Goal: Entertainment & Leisure: Consume media (video, audio)

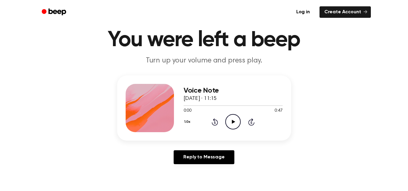
scroll to position [19, 0]
click at [231, 125] on icon "Play Audio" at bounding box center [232, 121] width 15 height 15
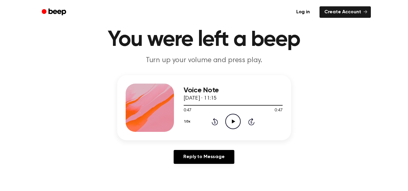
click at [235, 122] on icon "Play Audio" at bounding box center [232, 121] width 15 height 15
click at [265, 105] on div at bounding box center [230, 105] width 93 height 1
click at [226, 117] on icon "Play Audio" at bounding box center [232, 121] width 15 height 15
click at [234, 122] on icon "Play Audio" at bounding box center [232, 121] width 15 height 15
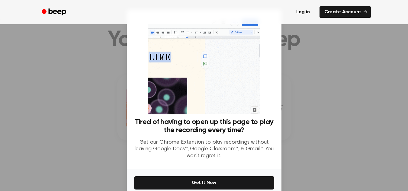
click at [313, 69] on div at bounding box center [204, 95] width 408 height 191
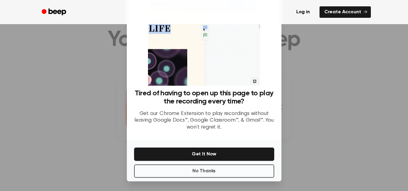
click at [365, 71] on div at bounding box center [204, 95] width 408 height 191
click at [216, 174] on button "No Thanks" at bounding box center [204, 171] width 140 height 13
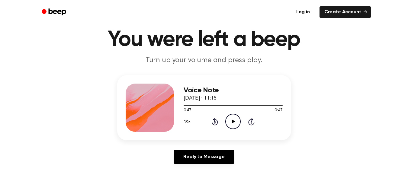
click at [231, 120] on icon "Play Audio" at bounding box center [232, 121] width 15 height 15
click at [220, 105] on div at bounding box center [216, 105] width 65 height 1
click at [209, 106] on div at bounding box center [233, 105] width 99 height 5
click at [230, 106] on div at bounding box center [233, 105] width 99 height 5
click at [203, 104] on div at bounding box center [233, 105] width 99 height 5
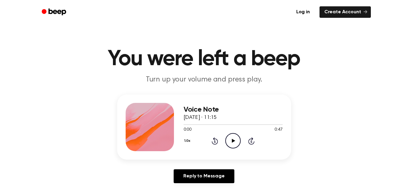
click at [234, 142] on icon "Play Audio" at bounding box center [232, 140] width 15 height 15
click at [230, 141] on icon "Play Audio" at bounding box center [232, 140] width 15 height 15
click at [229, 137] on icon "Play Audio" at bounding box center [232, 140] width 15 height 15
click at [232, 137] on icon "Play Audio" at bounding box center [232, 140] width 15 height 15
click at [206, 124] on div at bounding box center [233, 124] width 99 height 5
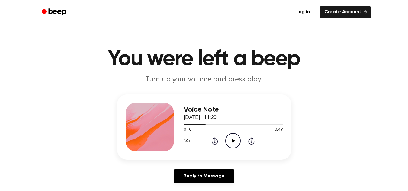
click at [229, 140] on icon "Play Audio" at bounding box center [232, 140] width 15 height 15
click at [216, 125] on div at bounding box center [233, 124] width 99 height 1
click at [233, 140] on icon at bounding box center [233, 141] width 3 height 4
